Goal: Task Accomplishment & Management: Manage account settings

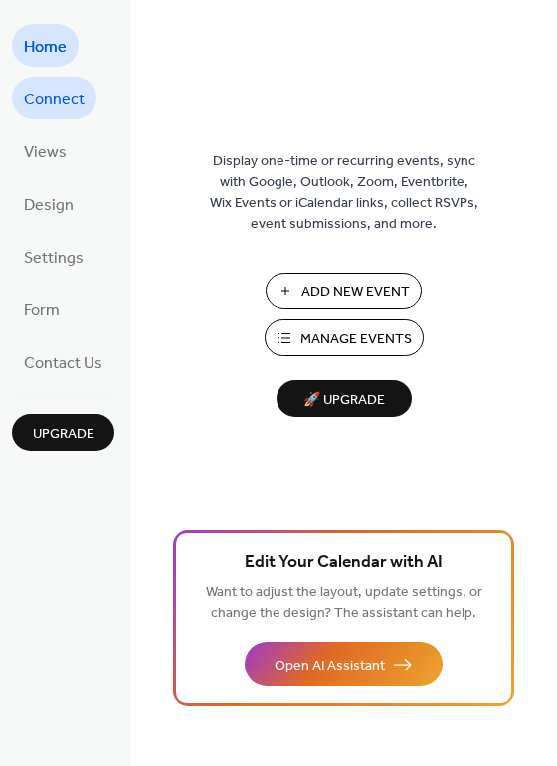
click at [70, 107] on span "Connect" at bounding box center [54, 100] width 61 height 31
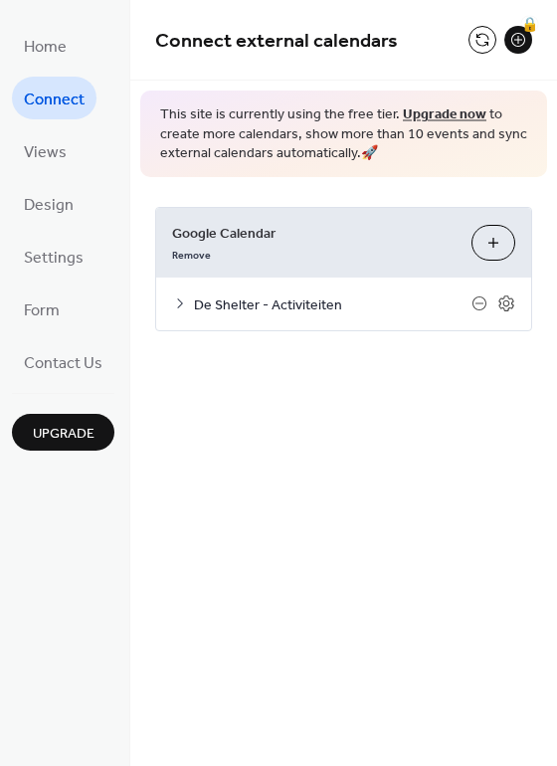
click at [302, 305] on span "De Shelter - Activiteiten" at bounding box center [333, 305] width 278 height 21
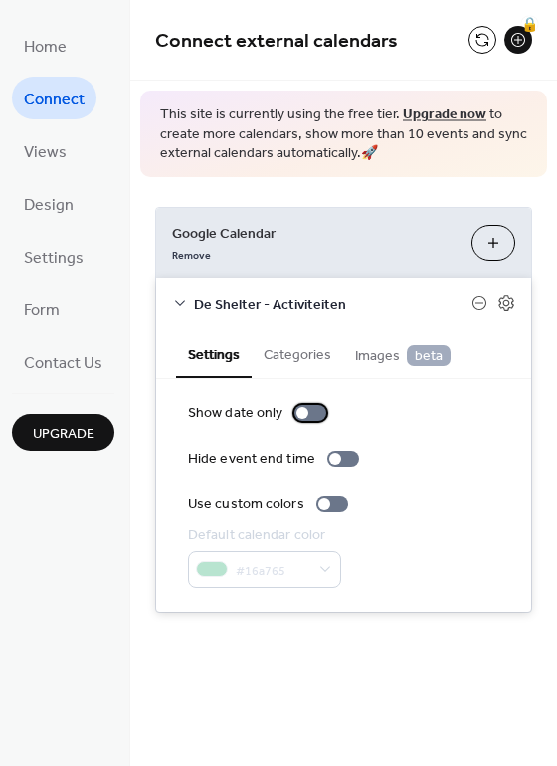
click at [299, 416] on div at bounding box center [303, 413] width 12 height 12
click at [299, 416] on div at bounding box center [311, 413] width 32 height 16
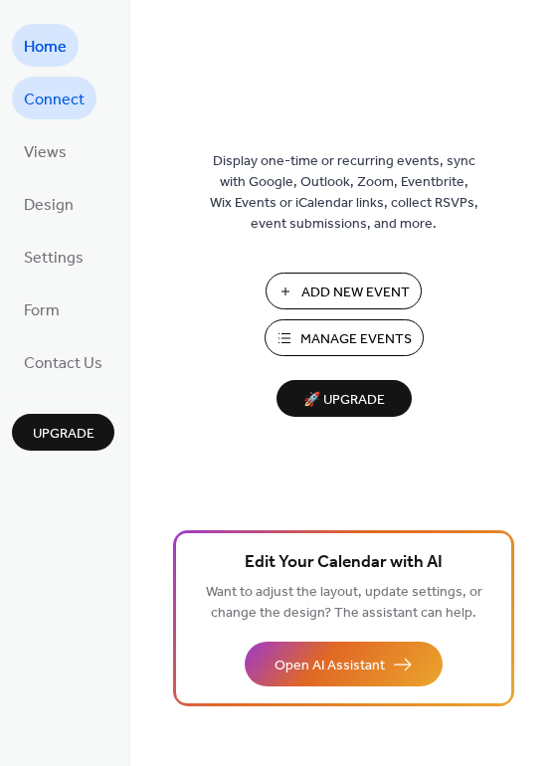
click at [51, 99] on span "Connect" at bounding box center [54, 100] width 61 height 31
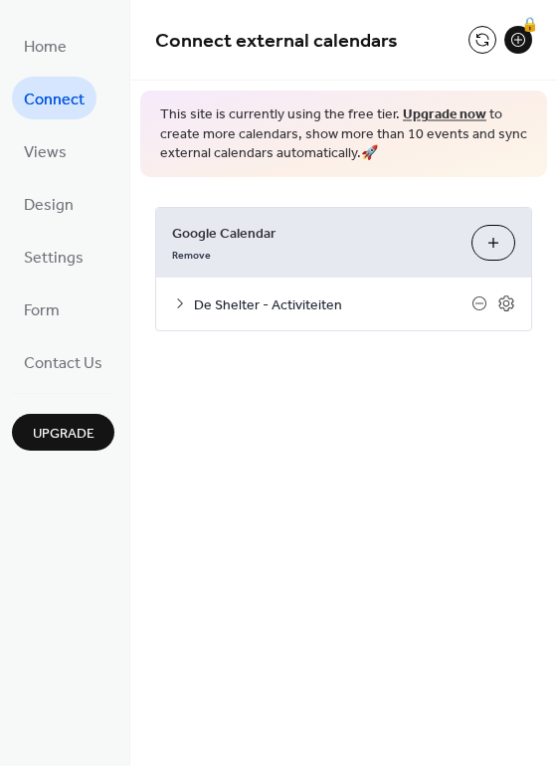
click at [272, 302] on span "De Shelter - Activiteiten" at bounding box center [333, 305] width 278 height 21
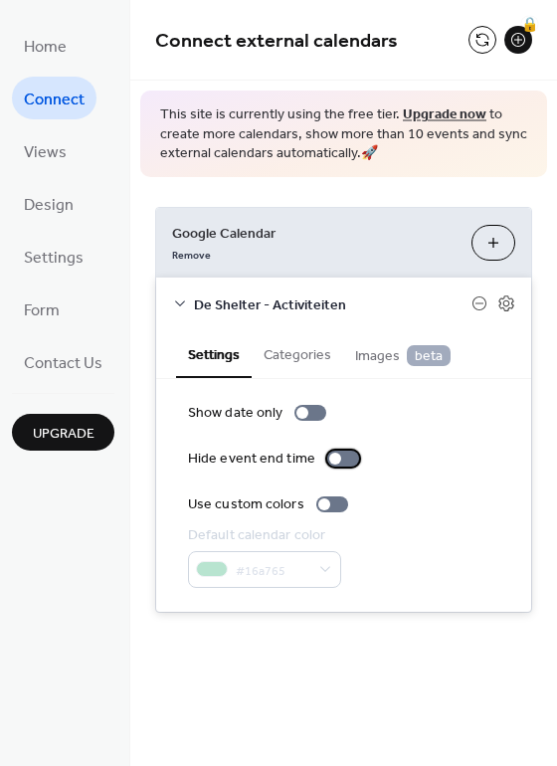
click at [329, 457] on div at bounding box center [335, 459] width 12 height 12
click at [320, 505] on div at bounding box center [325, 505] width 12 height 12
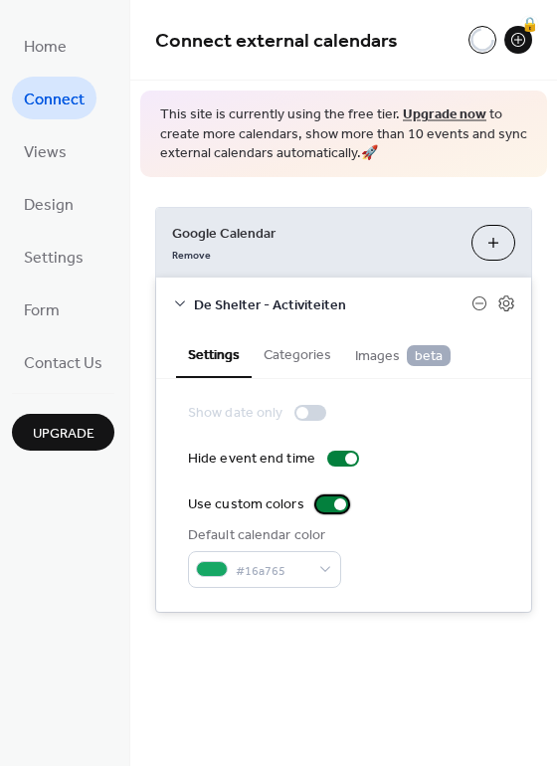
click at [320, 505] on div at bounding box center [333, 505] width 32 height 16
click at [331, 457] on div at bounding box center [343, 459] width 32 height 16
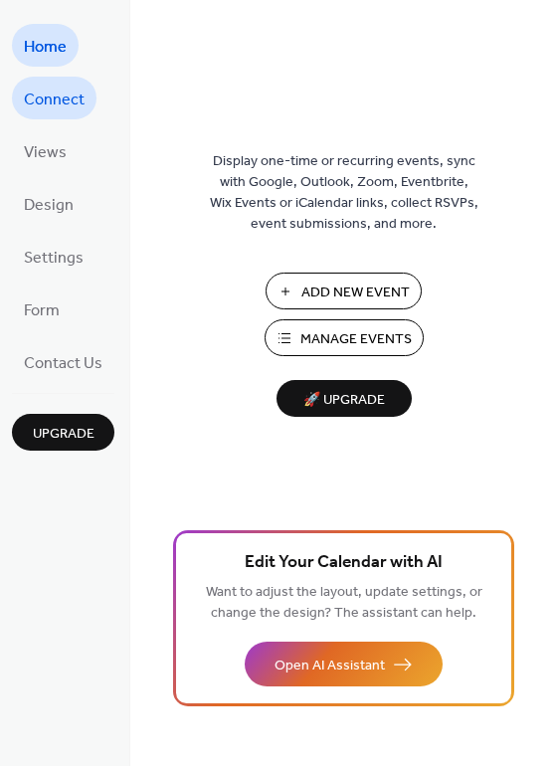
click at [59, 99] on span "Connect" at bounding box center [54, 100] width 61 height 31
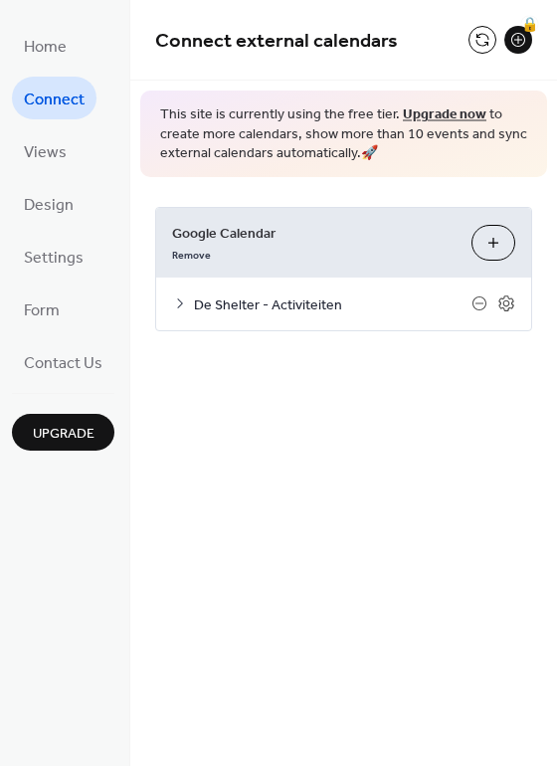
click at [254, 306] on span "De Shelter - Activiteiten" at bounding box center [333, 305] width 278 height 21
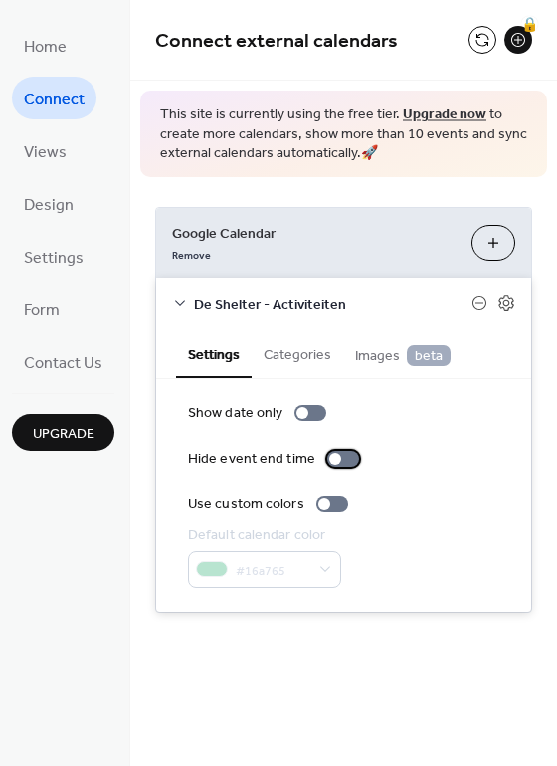
click at [329, 457] on div at bounding box center [335, 459] width 12 height 12
click at [327, 457] on div at bounding box center [343, 459] width 32 height 16
